Goal: Task Accomplishment & Management: Use online tool/utility

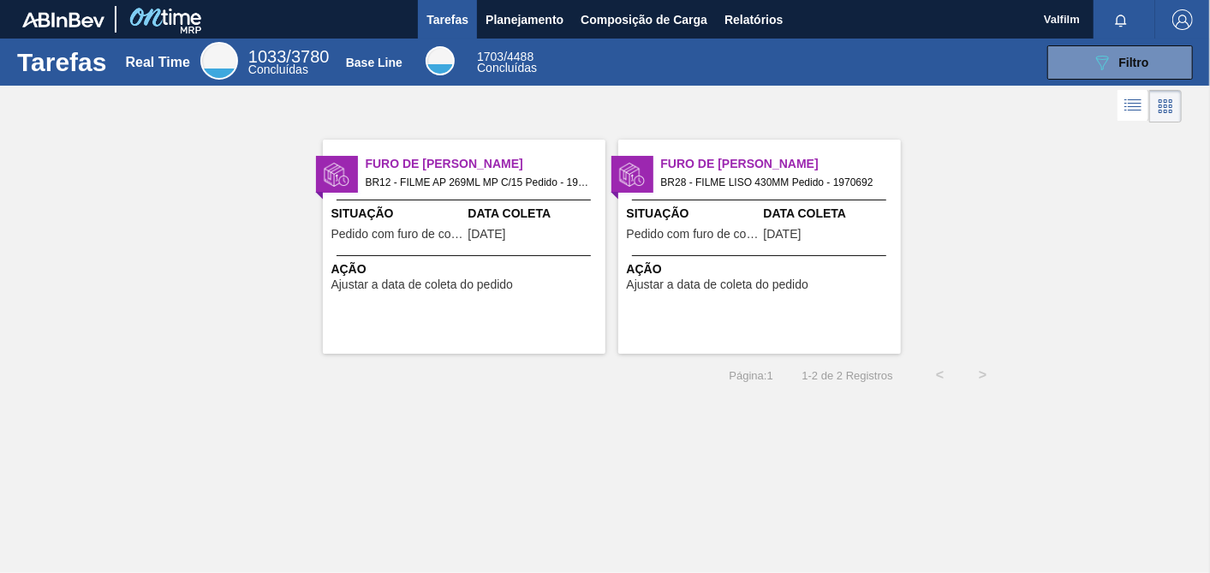
click at [462, 278] on span "Ajustar a data de coleta do pedido" at bounding box center [422, 284] width 182 height 13
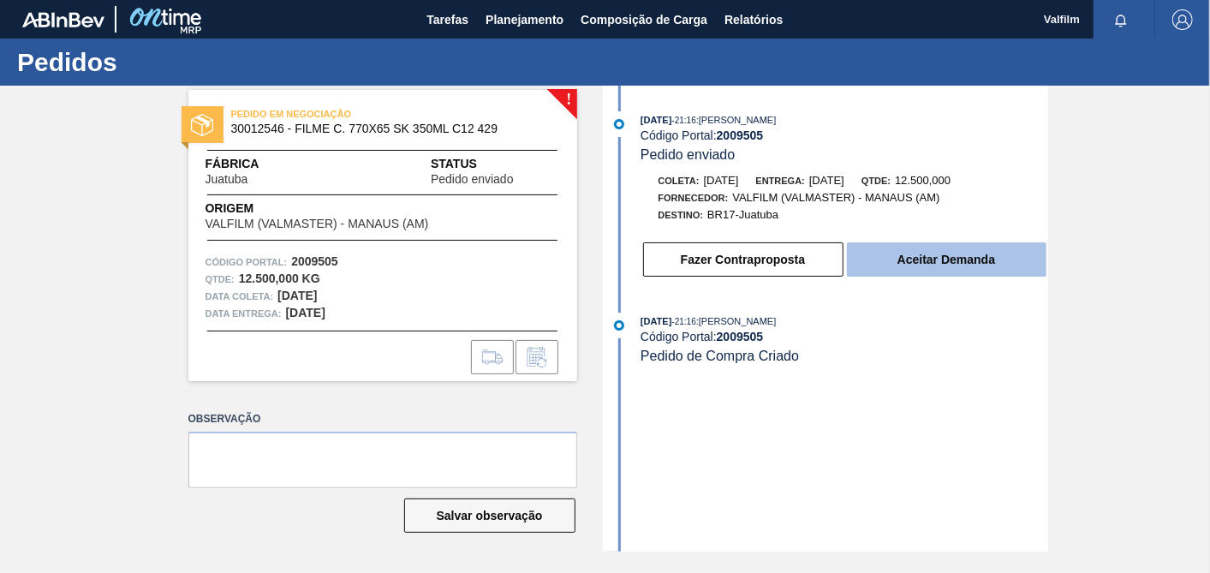
click at [999, 263] on button "Aceitar Demanda" at bounding box center [947, 259] width 200 height 34
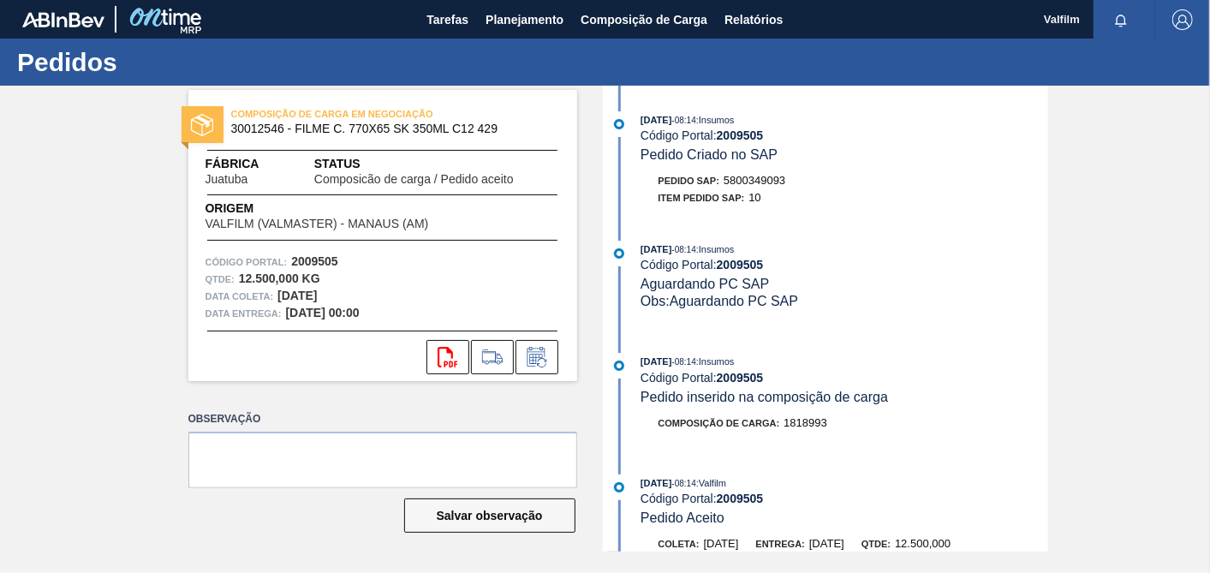
click at [779, 187] on span "5800349093" at bounding box center [755, 180] width 62 height 13
copy span "5800349093"
